Goal: Task Accomplishment & Management: Complete application form

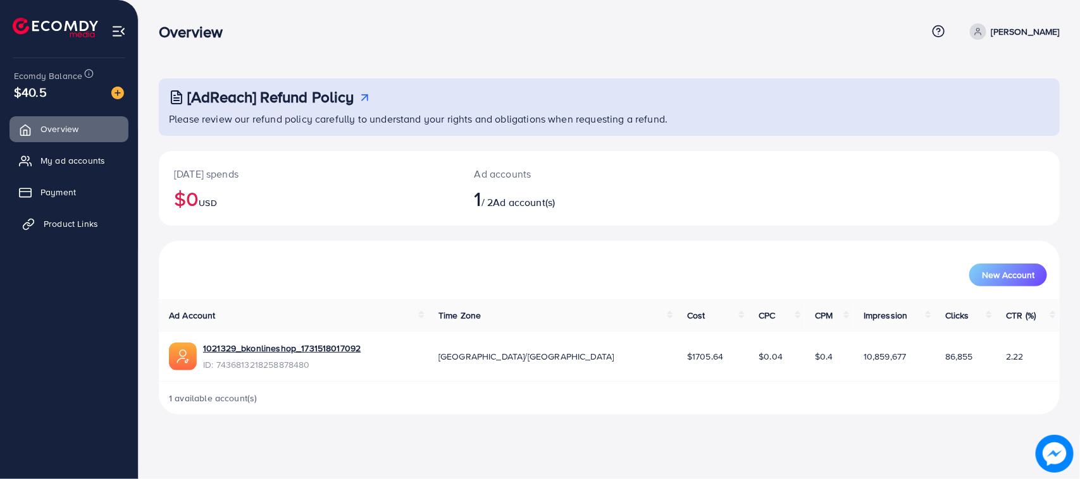
click at [67, 231] on link "Product Links" at bounding box center [68, 223] width 119 height 25
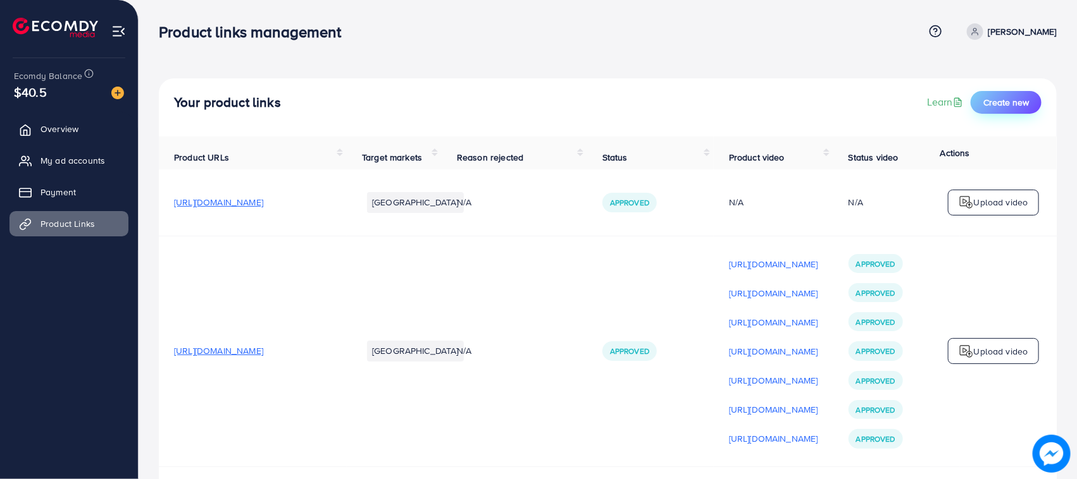
click at [1014, 96] on span "Create new" at bounding box center [1006, 102] width 46 height 13
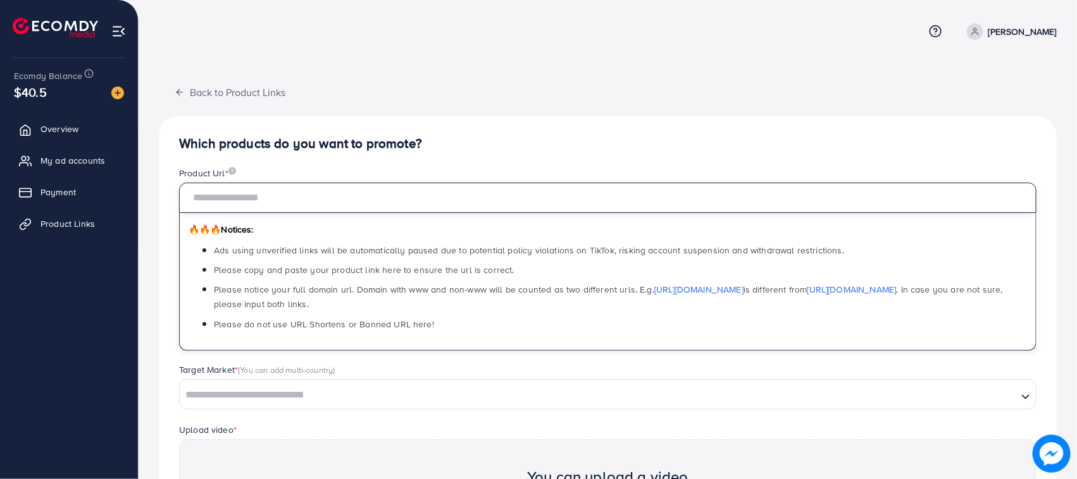
click at [456, 196] on input "text" at bounding box center [607, 198] width 857 height 30
paste input "**********"
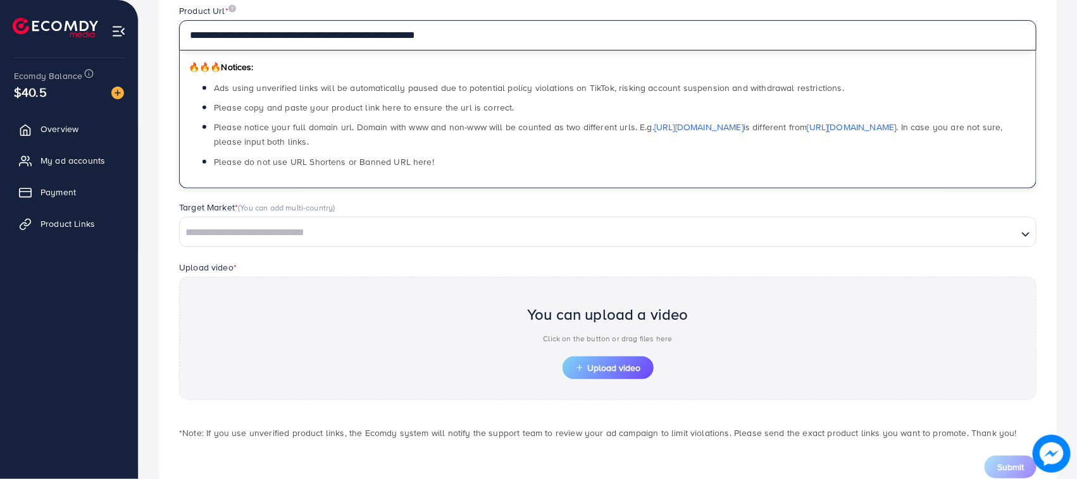
scroll to position [203, 0]
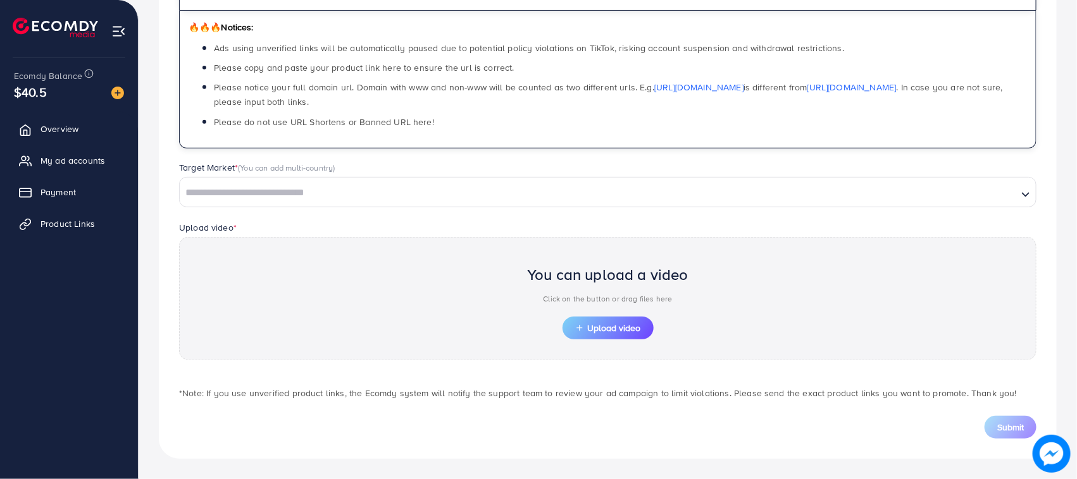
type input "**********"
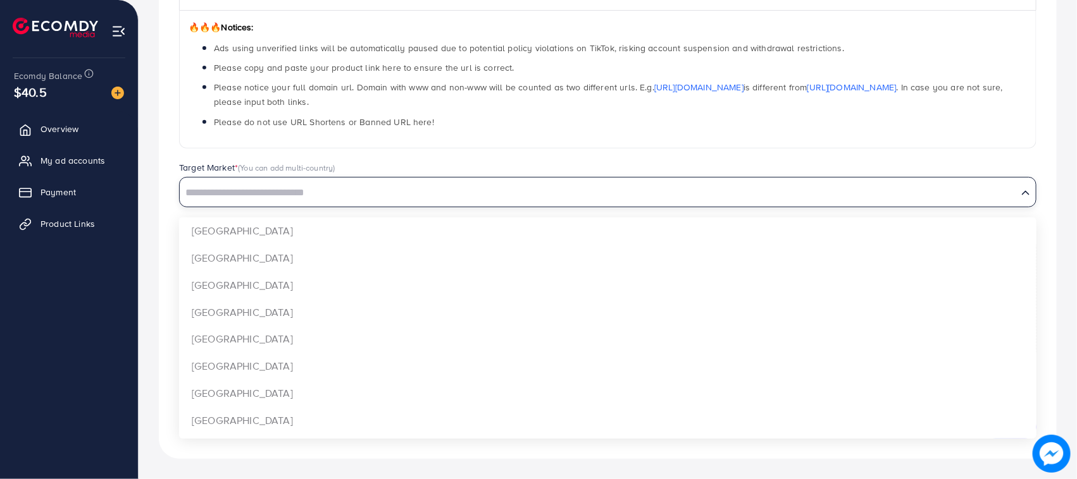
click at [330, 190] on input "Search for option" at bounding box center [598, 193] width 835 height 20
click at [298, 202] on input "Search for option" at bounding box center [598, 193] width 835 height 20
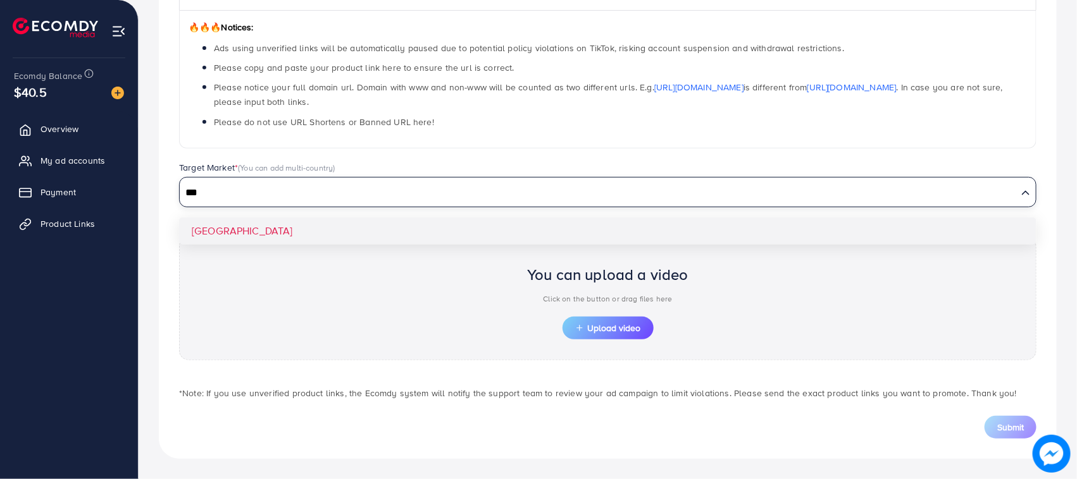
type input "***"
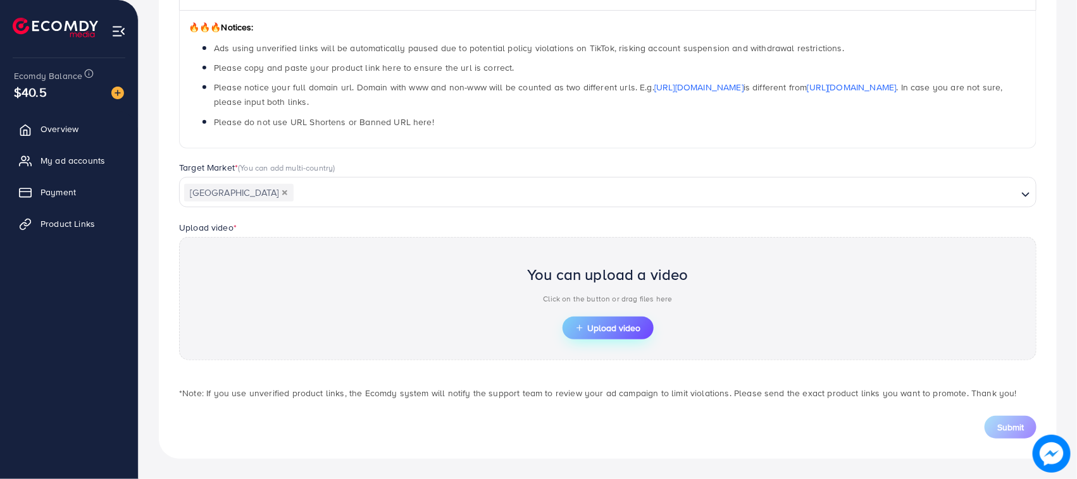
click at [628, 329] on span "Upload video" at bounding box center [608, 328] width 66 height 9
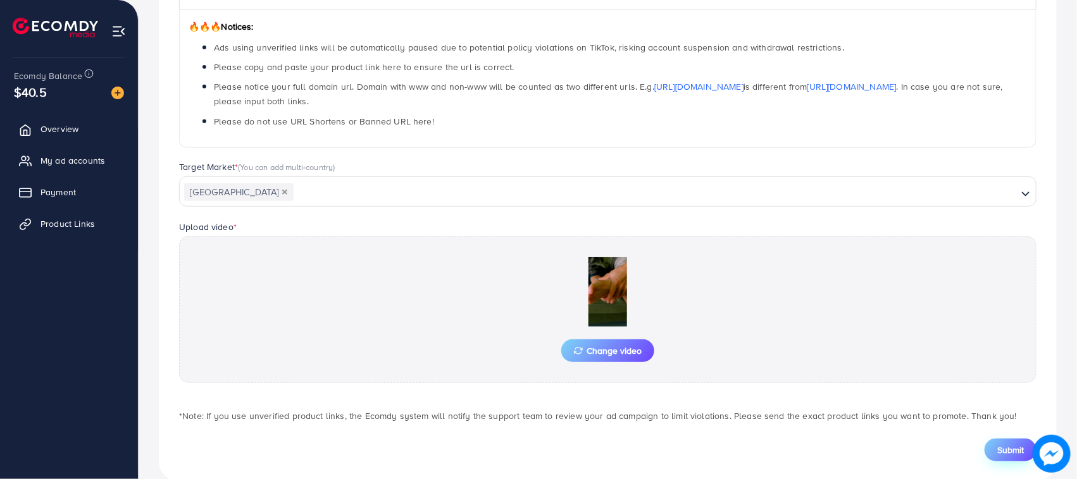
click at [1007, 446] on span "Submit" at bounding box center [1010, 450] width 27 height 13
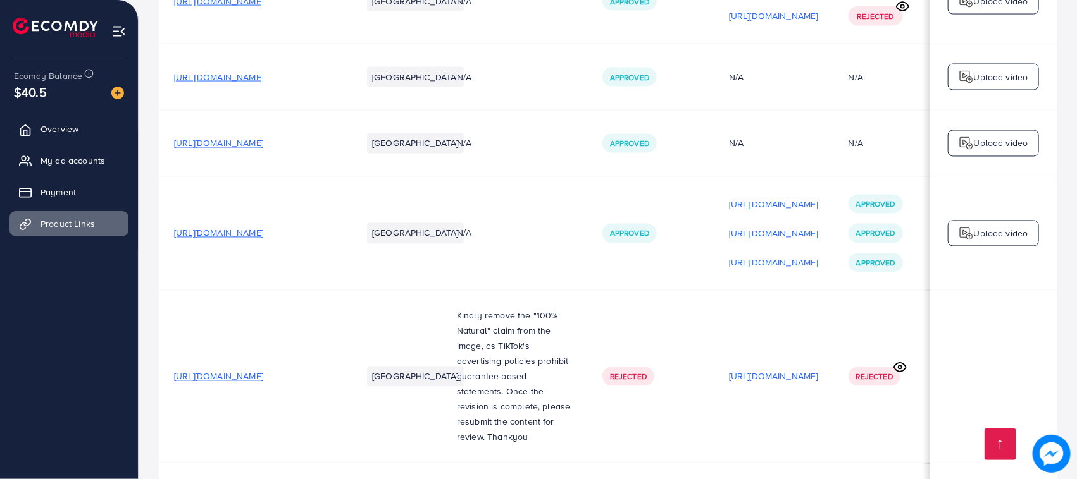
scroll to position [16873, 0]
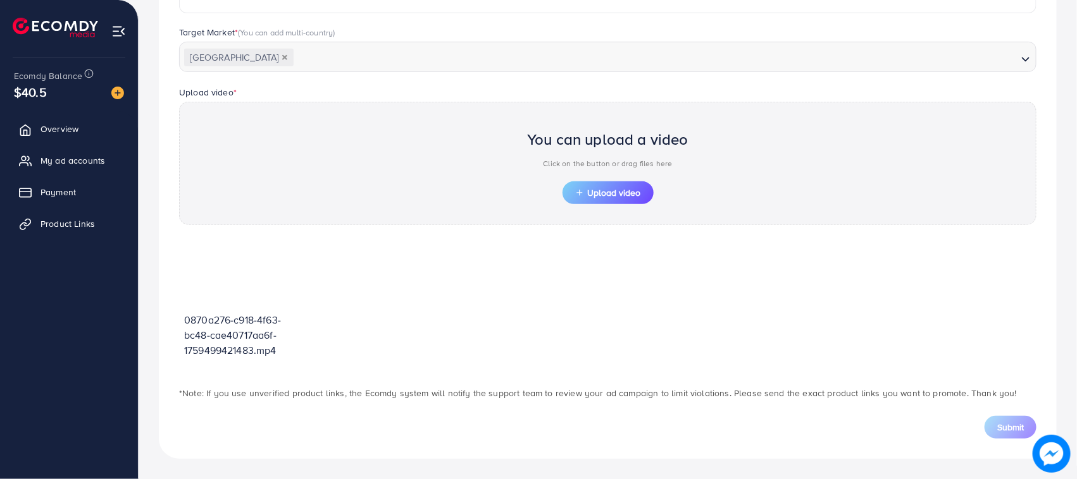
scroll to position [338, 0]
click at [599, 191] on span "Upload video" at bounding box center [608, 193] width 66 height 9
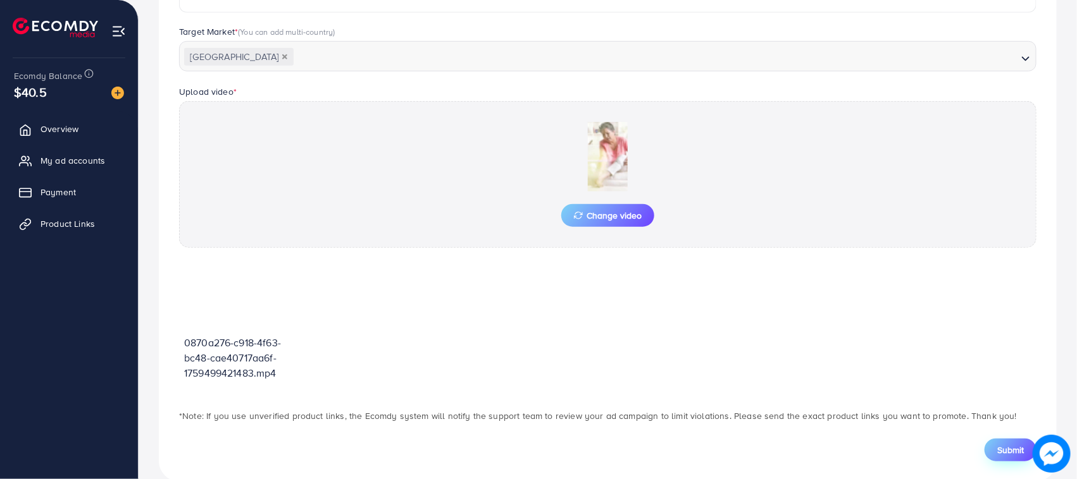
click at [998, 453] on span "Submit" at bounding box center [1010, 450] width 27 height 13
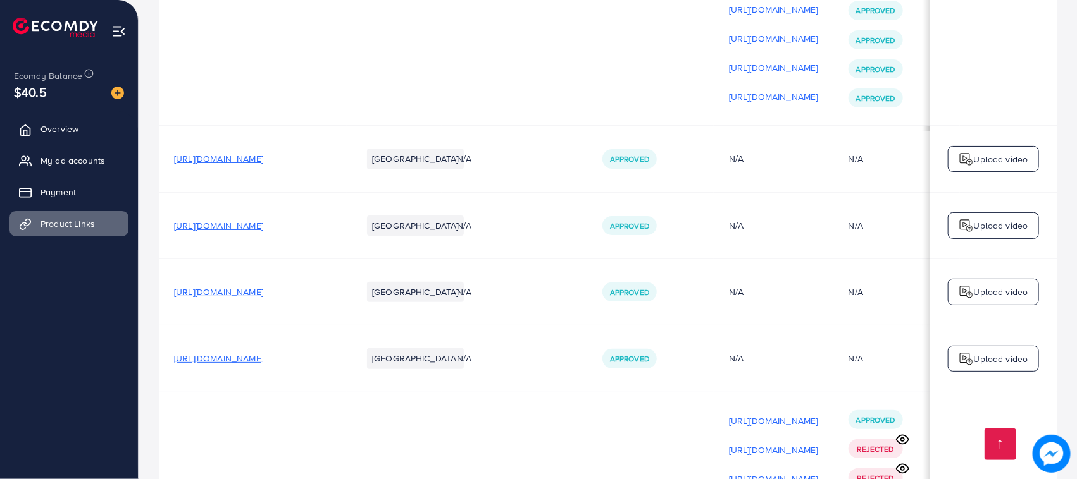
scroll to position [16891, 0]
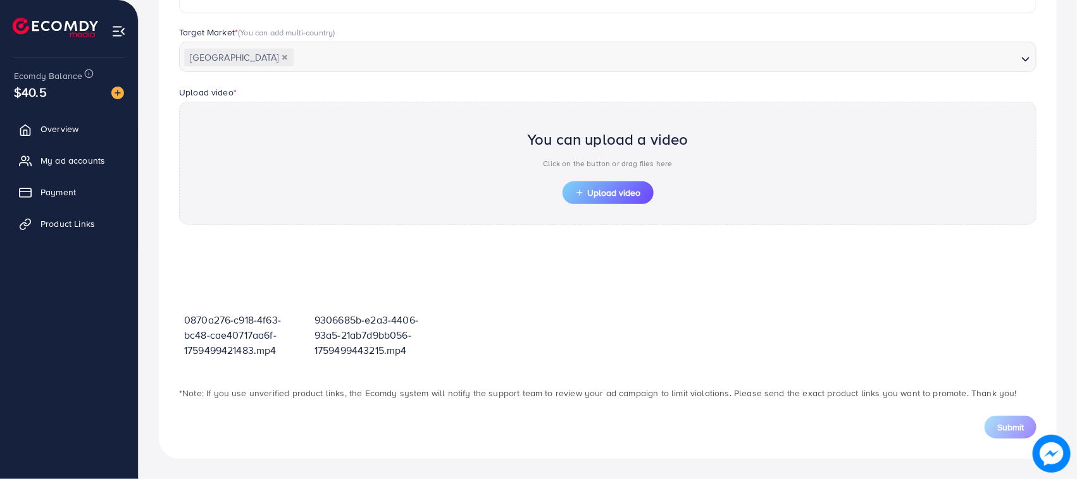
scroll to position [338, 0]
click at [599, 194] on span "Upload video" at bounding box center [608, 193] width 66 height 9
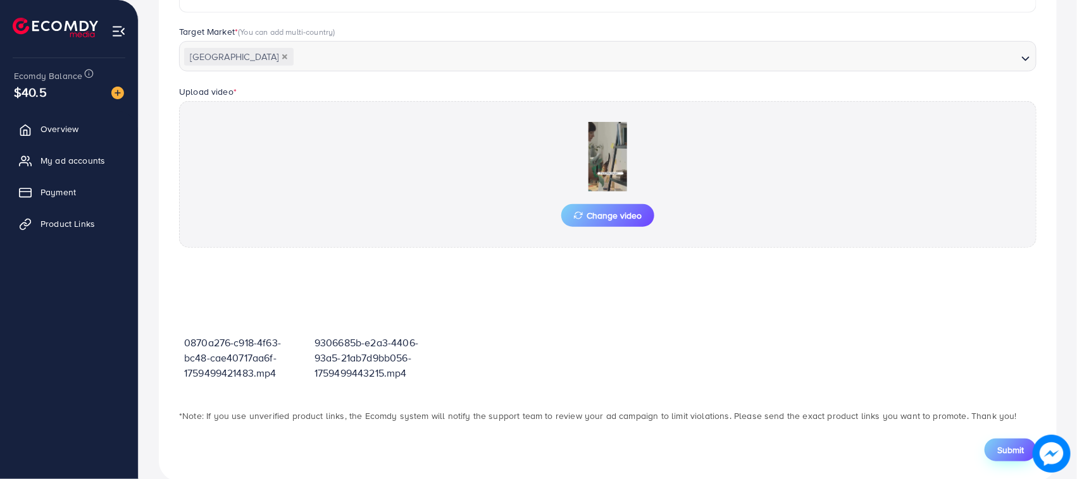
click at [1014, 456] on span "Submit" at bounding box center [1010, 450] width 27 height 13
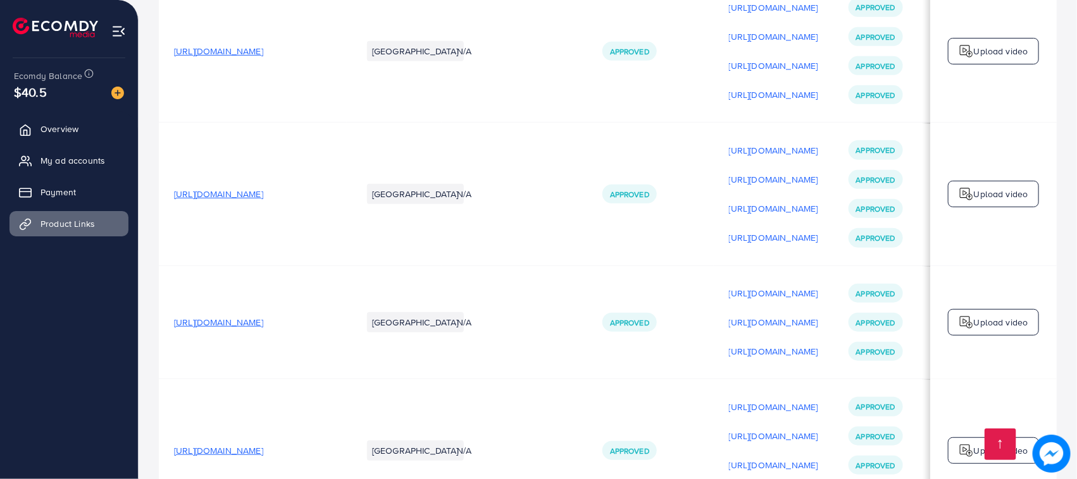
scroll to position [16920, 0]
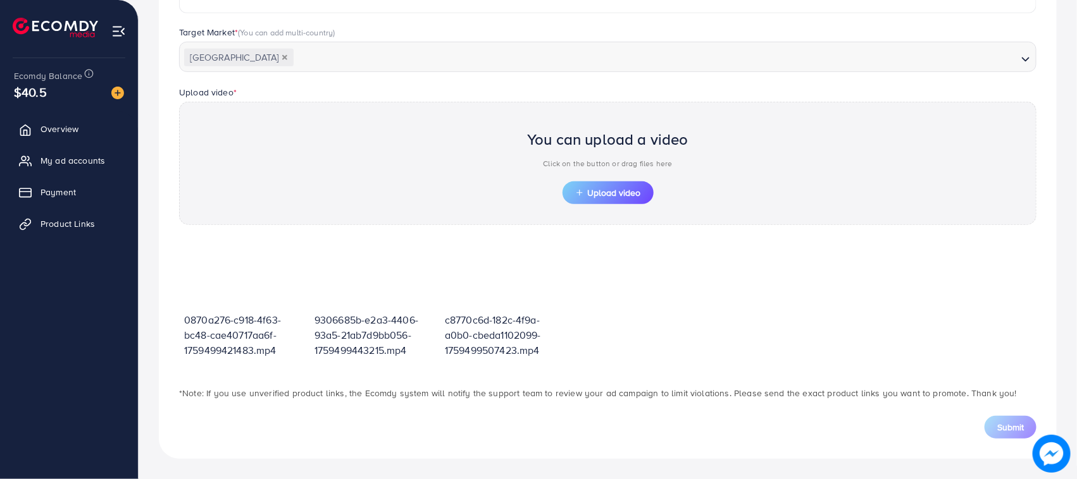
scroll to position [338, 0]
click at [612, 185] on button "Upload video" at bounding box center [607, 193] width 91 height 23
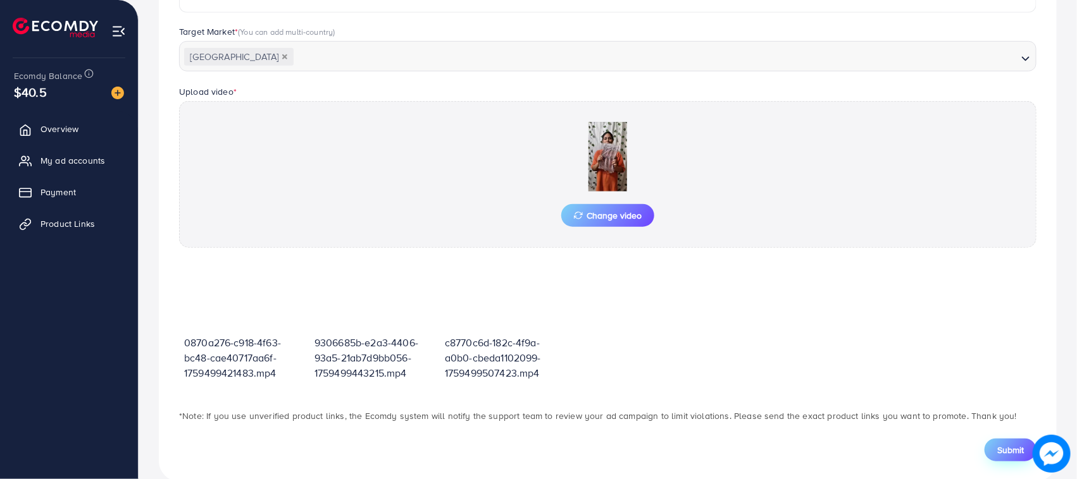
click at [1015, 449] on span "Submit" at bounding box center [1010, 450] width 27 height 13
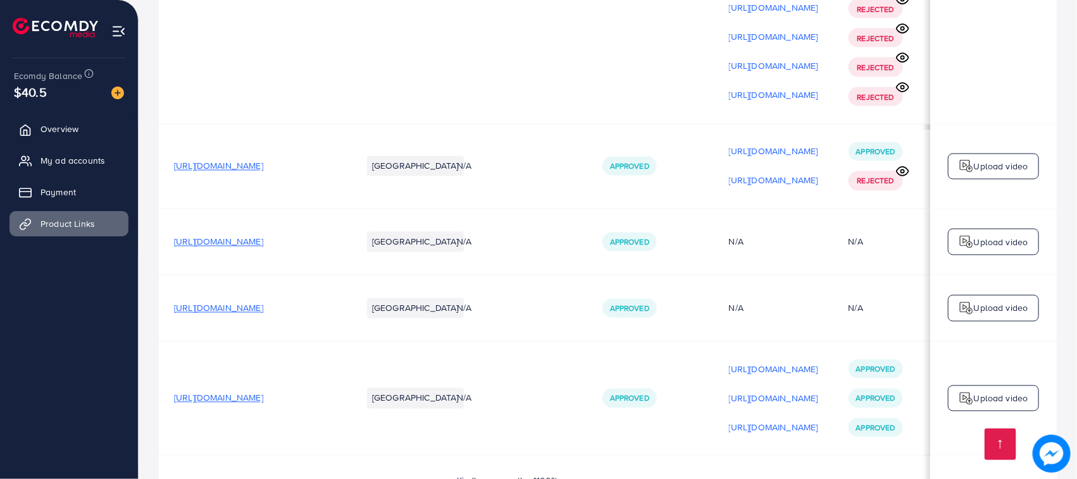
scroll to position [16950, 0]
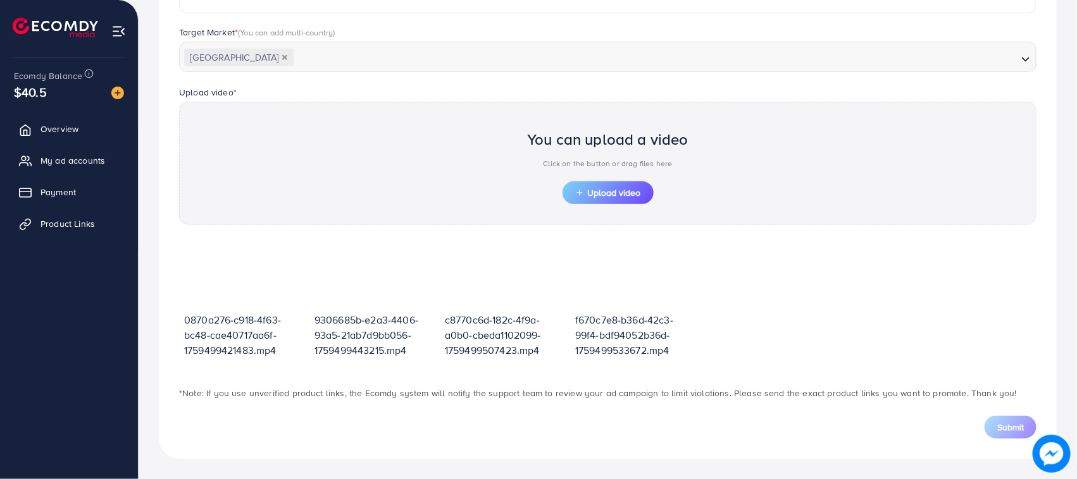
scroll to position [338, 0]
click at [614, 189] on span "Upload video" at bounding box center [608, 193] width 66 height 9
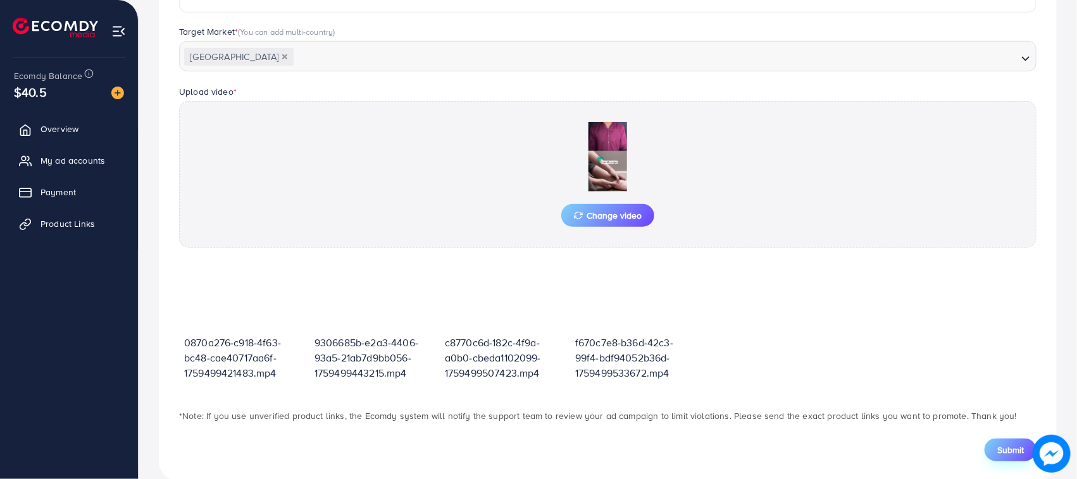
click at [995, 457] on button "Submit" at bounding box center [1010, 450] width 52 height 23
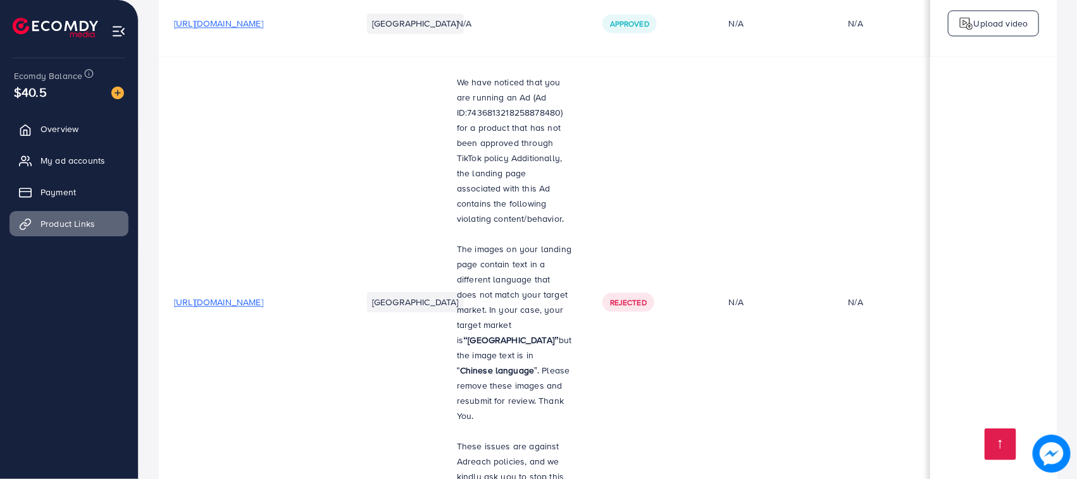
scroll to position [16979, 0]
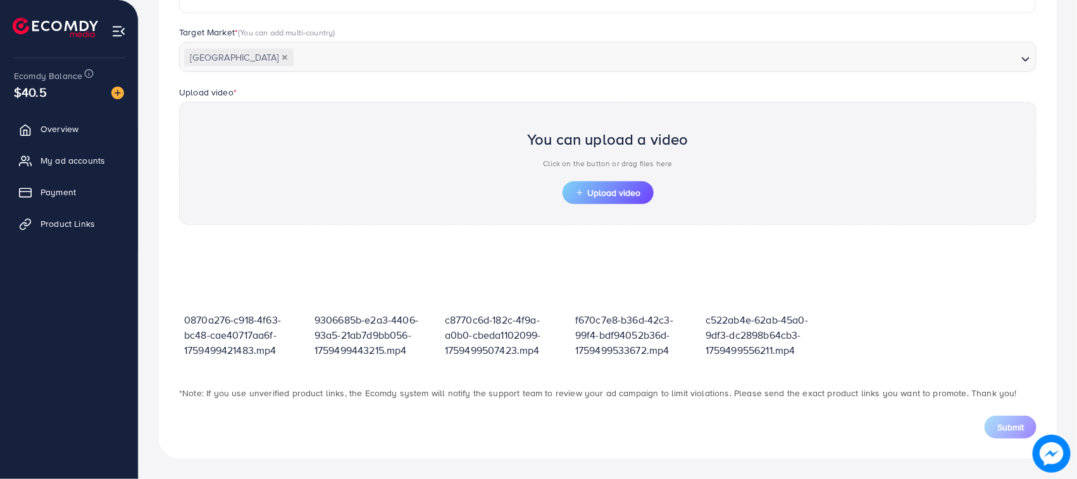
scroll to position [338, 0]
click at [638, 189] on span "Upload video" at bounding box center [608, 193] width 66 height 9
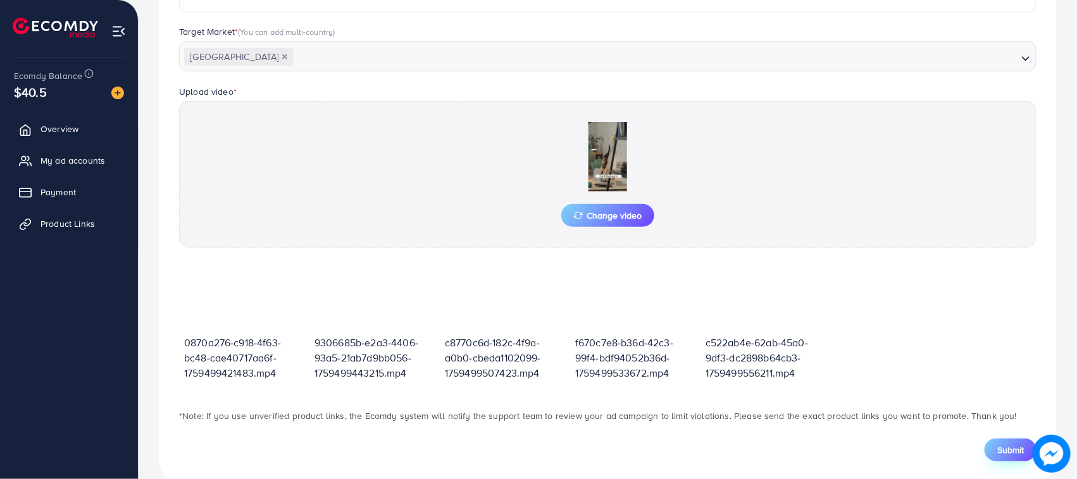
click at [1015, 449] on span "Submit" at bounding box center [1010, 450] width 27 height 13
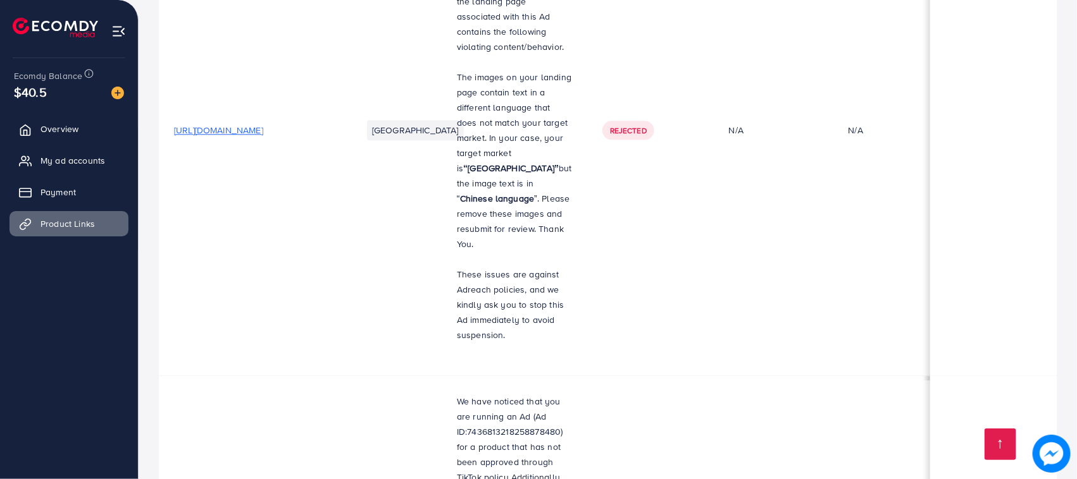
scroll to position [17008, 0]
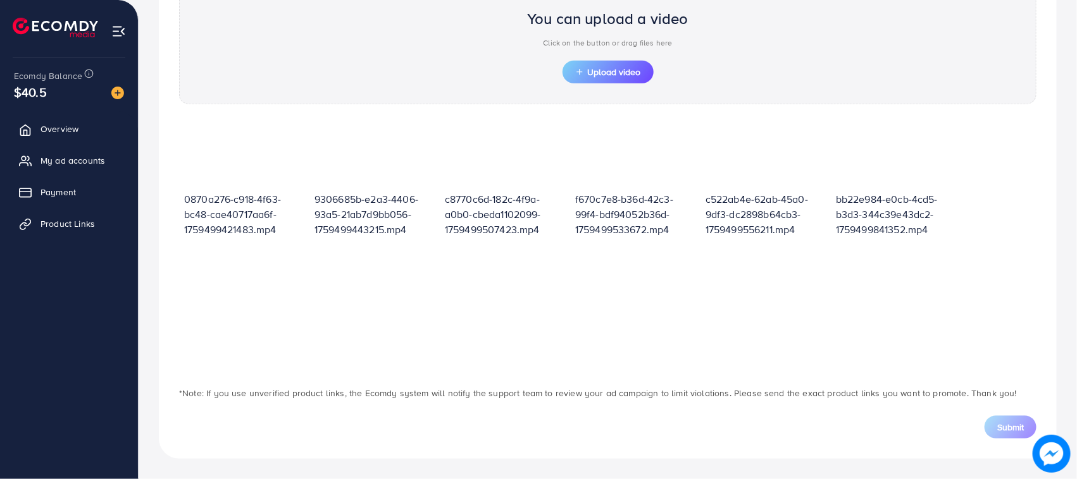
scroll to position [441, 0]
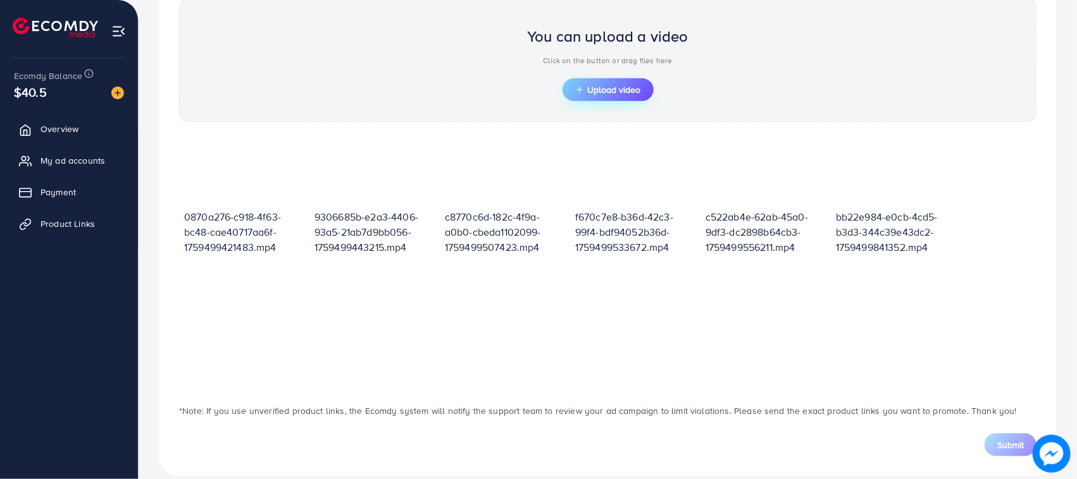
click at [603, 92] on span "Upload video" at bounding box center [608, 89] width 66 height 9
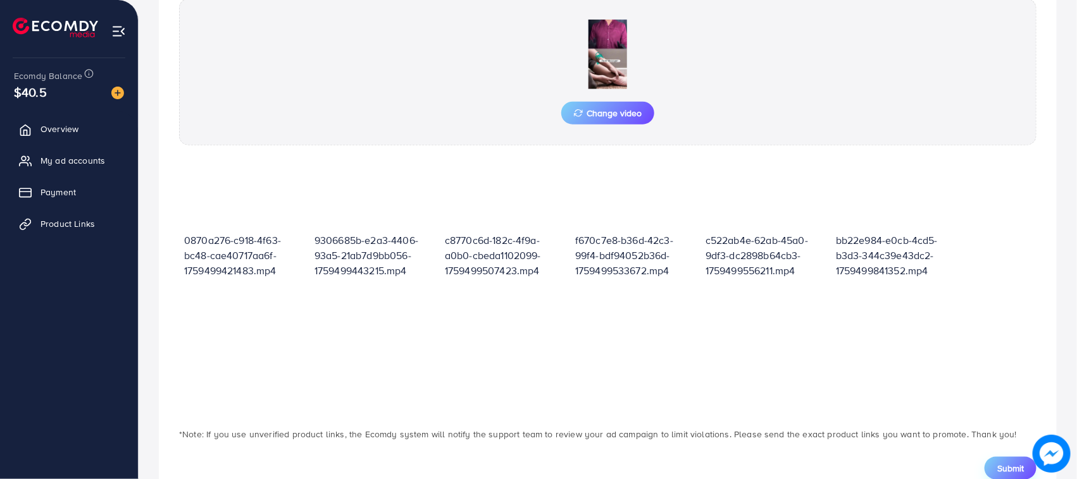
click at [1012, 469] on span "Submit" at bounding box center [1010, 468] width 27 height 13
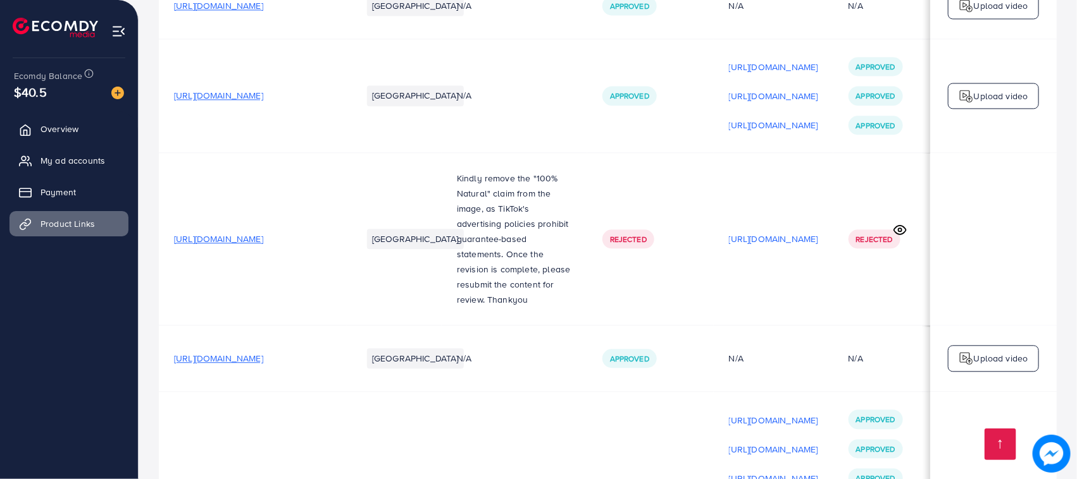
scroll to position [17037, 0]
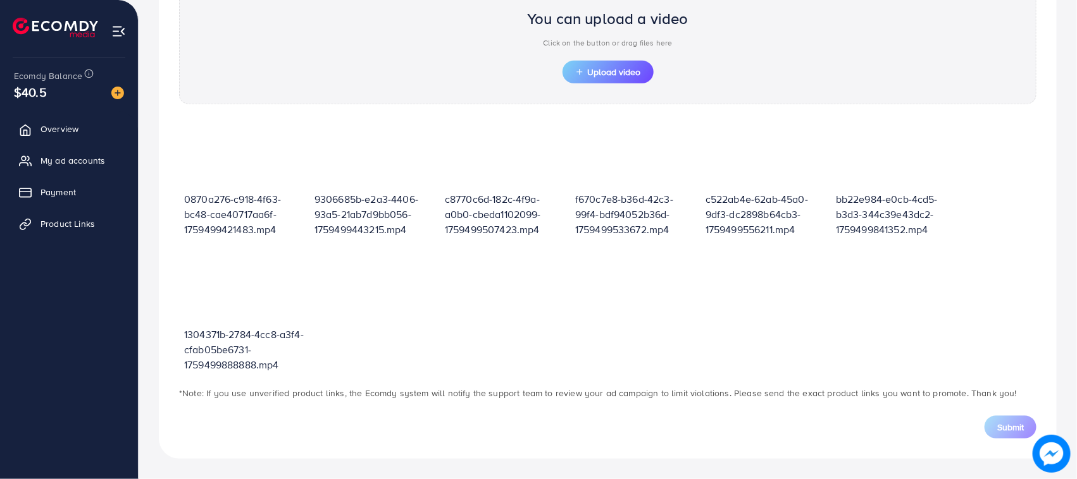
scroll to position [441, 0]
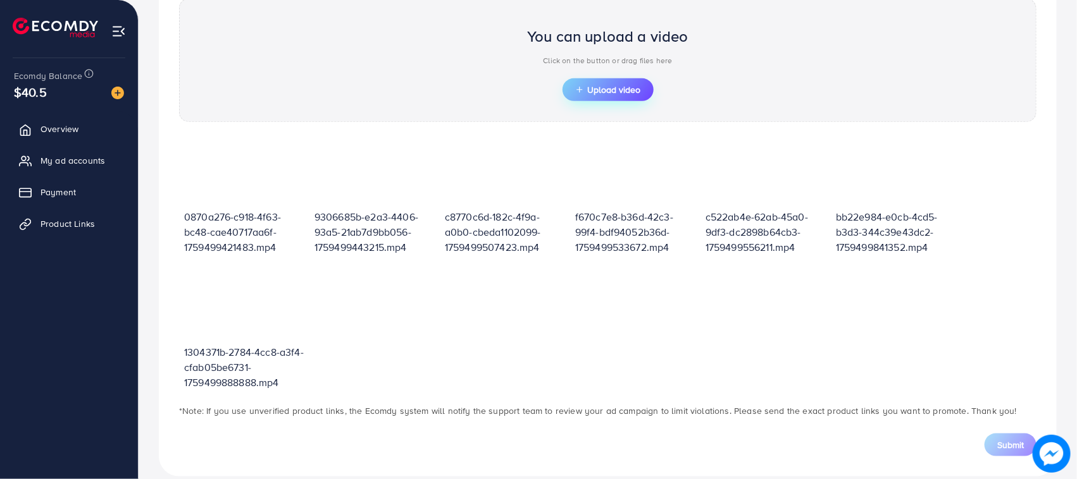
click at [605, 89] on span "Upload video" at bounding box center [608, 89] width 66 height 9
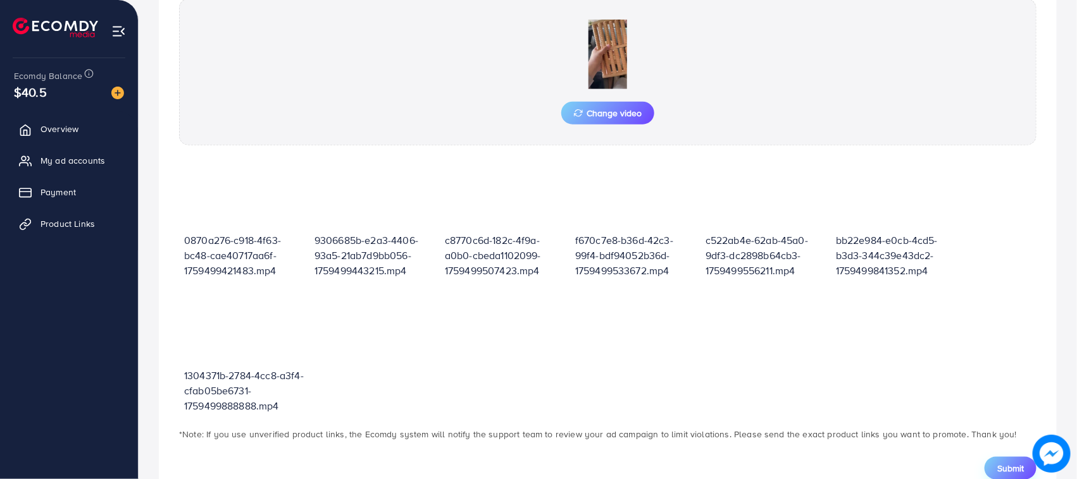
click at [1003, 466] on span "Submit" at bounding box center [1010, 468] width 27 height 13
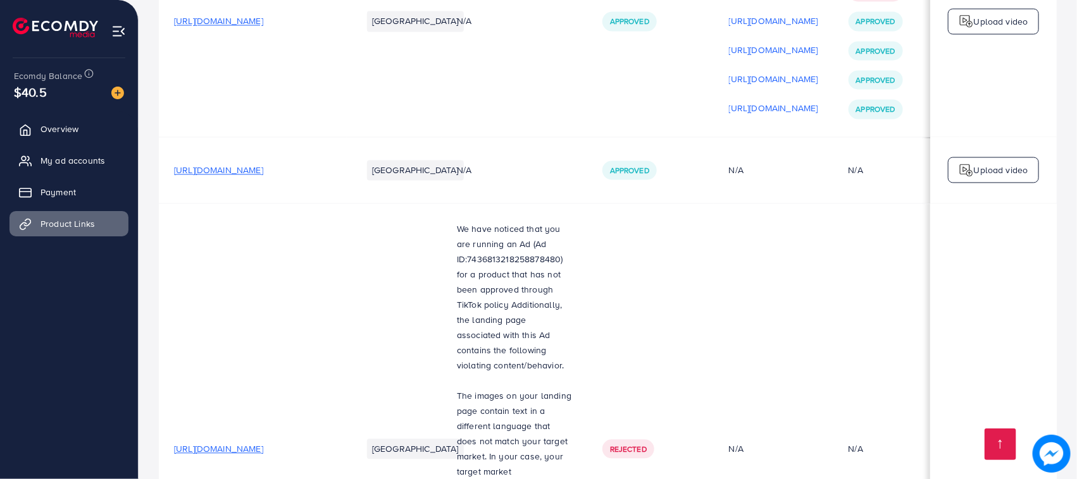
scroll to position [17067, 0]
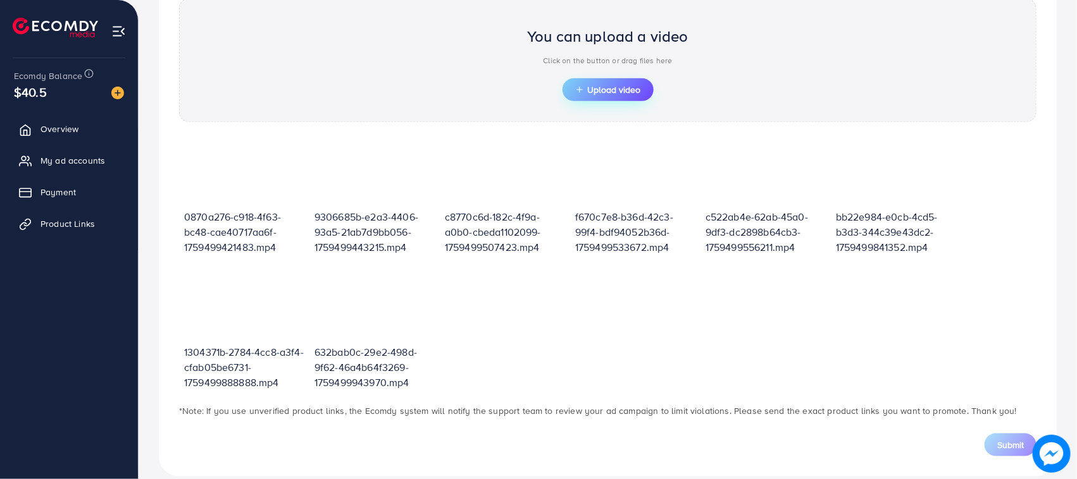
click at [623, 81] on button "Upload video" at bounding box center [607, 89] width 91 height 23
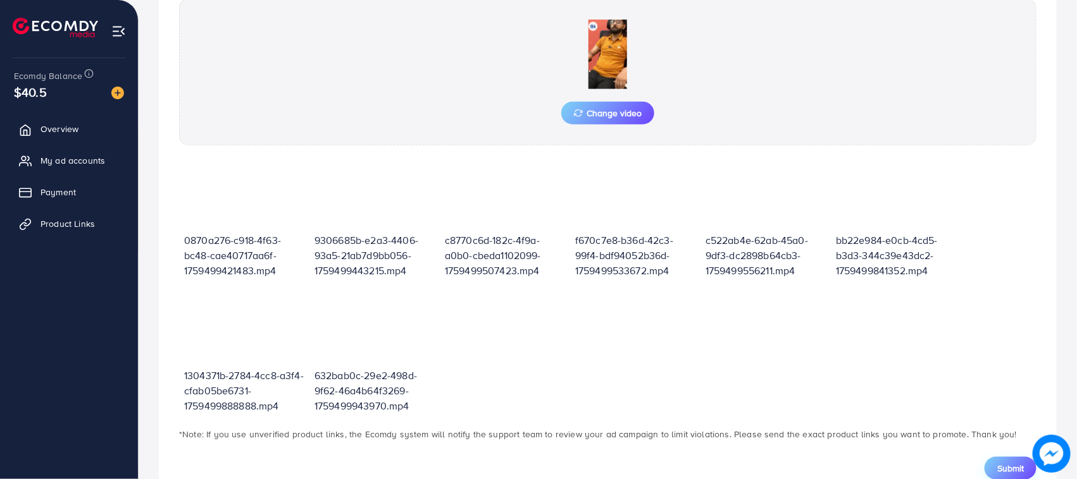
click at [1003, 464] on span "Submit" at bounding box center [1010, 468] width 27 height 13
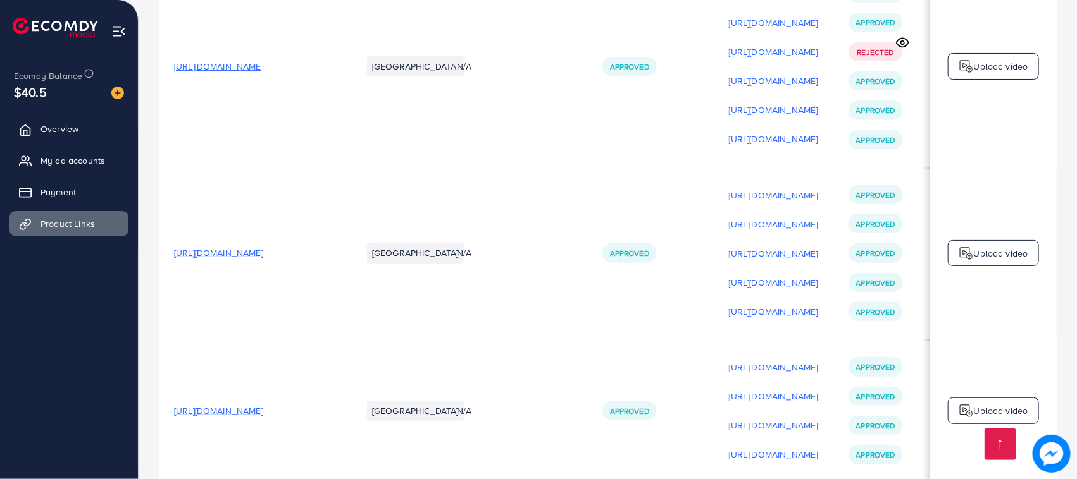
scroll to position [17096, 0]
